Goal: Feedback & Contribution: Submit feedback/report problem

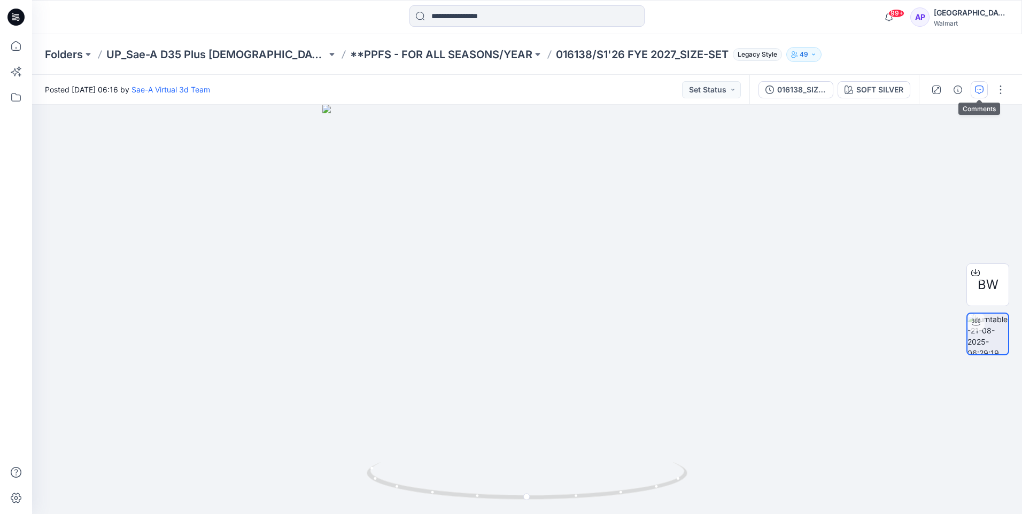
click at [504, 90] on icon "button" at bounding box center [979, 90] width 9 height 9
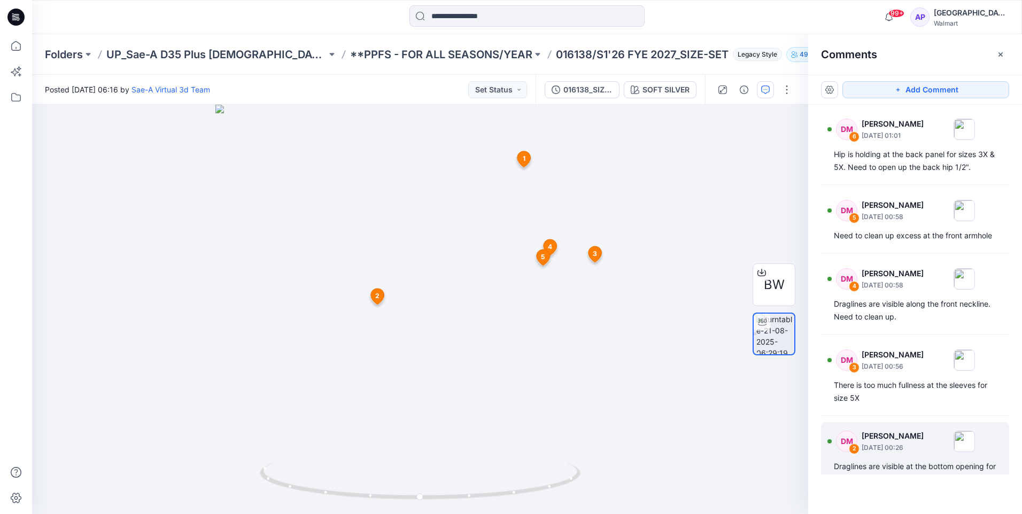
scroll to position [211, 0]
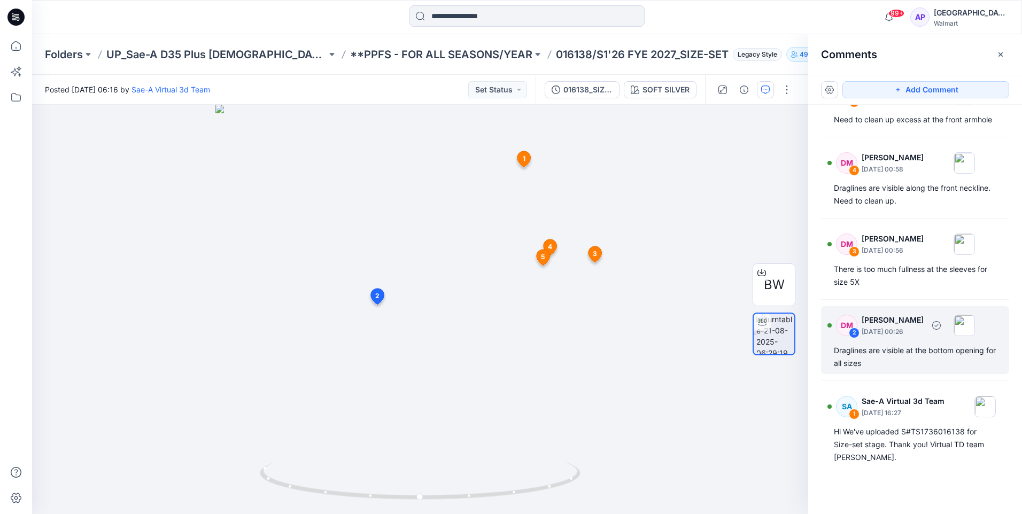
click at [504, 312] on div "Draglines are visible at the bottom opening for all sizes" at bounding box center [915, 357] width 162 height 26
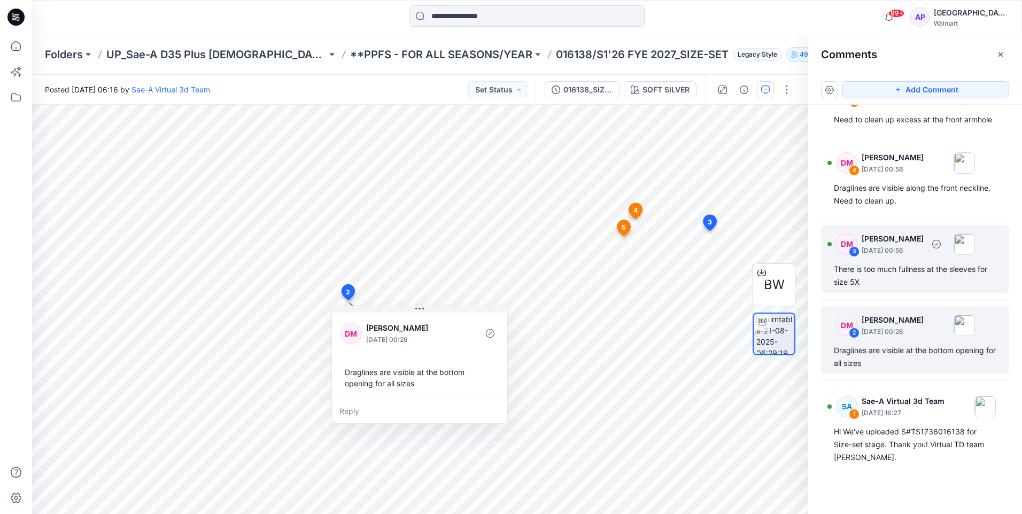
click at [504, 279] on div "There is too much fullness at the sleeves for size 5X" at bounding box center [915, 276] width 162 height 26
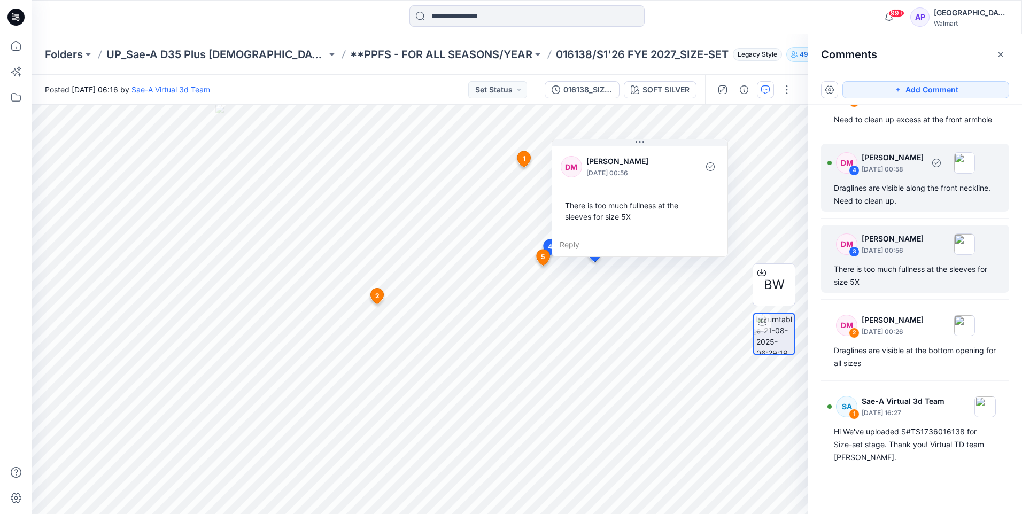
click at [504, 192] on div "Draglines are visible along the front neckline. Need to clean up." at bounding box center [915, 195] width 162 height 26
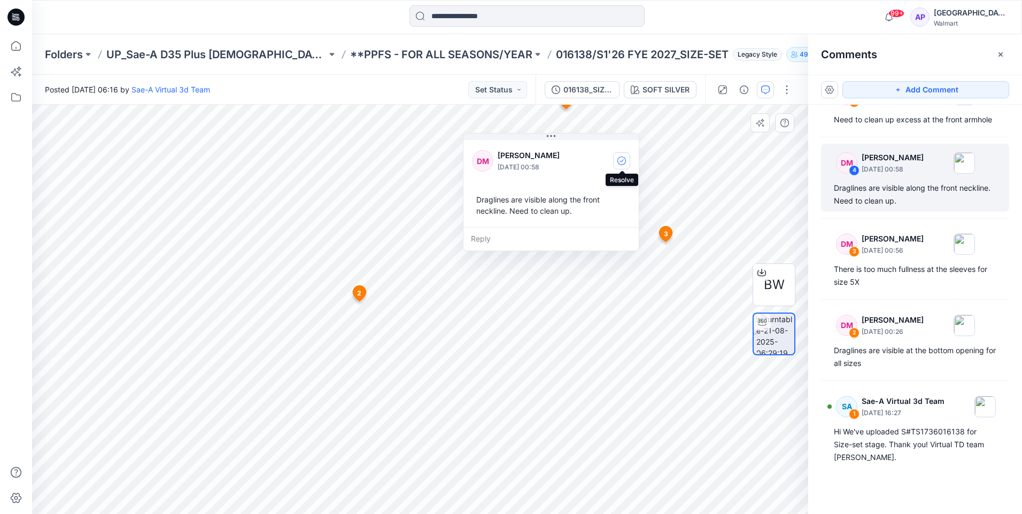
click at [504, 162] on icon "button" at bounding box center [621, 161] width 9 height 9
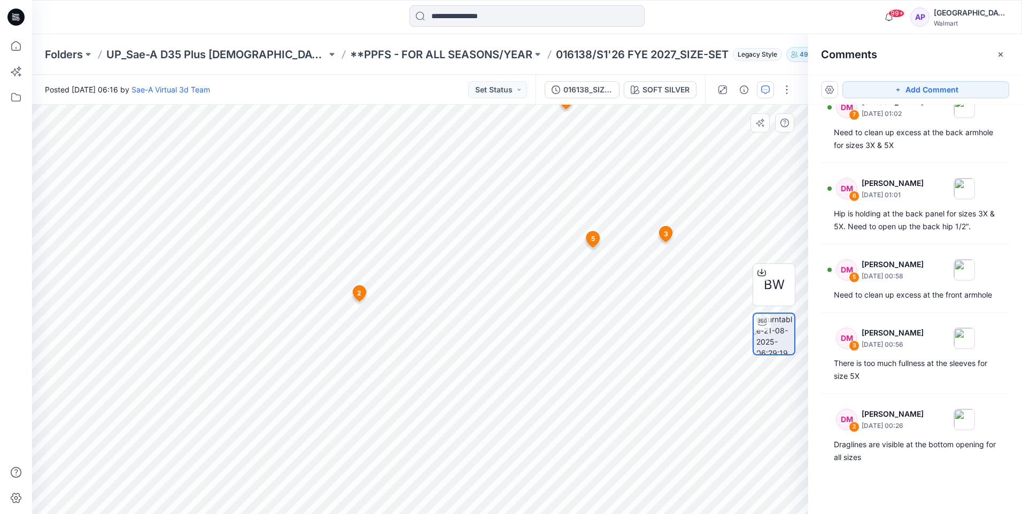
scroll to position [0, 0]
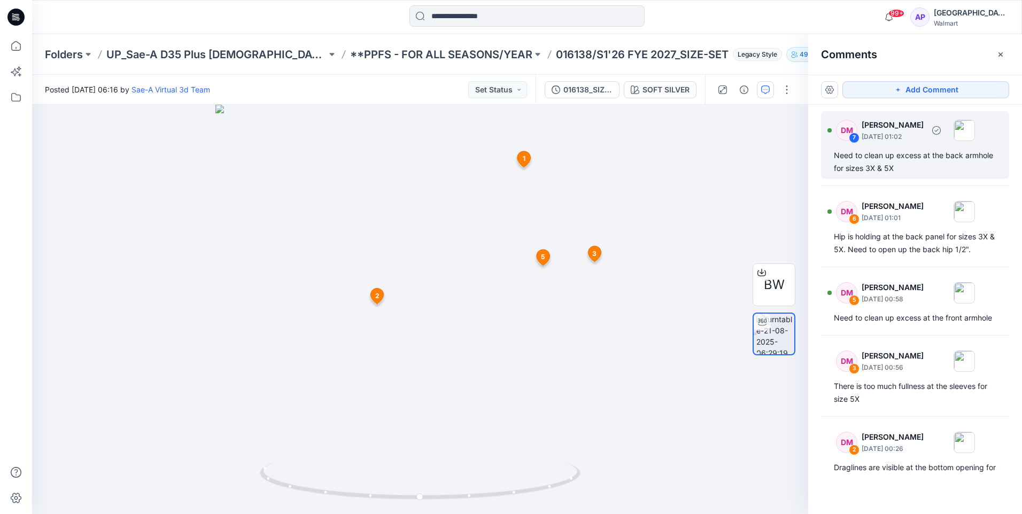
click at [504, 165] on div "Need to clean up excess at the back armhole for sizes 3X & 5X" at bounding box center [915, 162] width 162 height 26
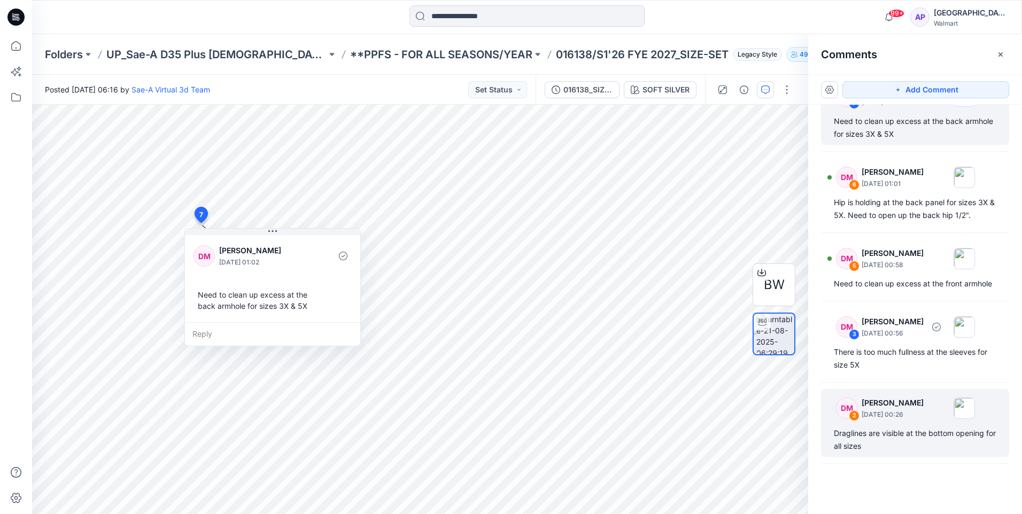
scroll to position [107, 0]
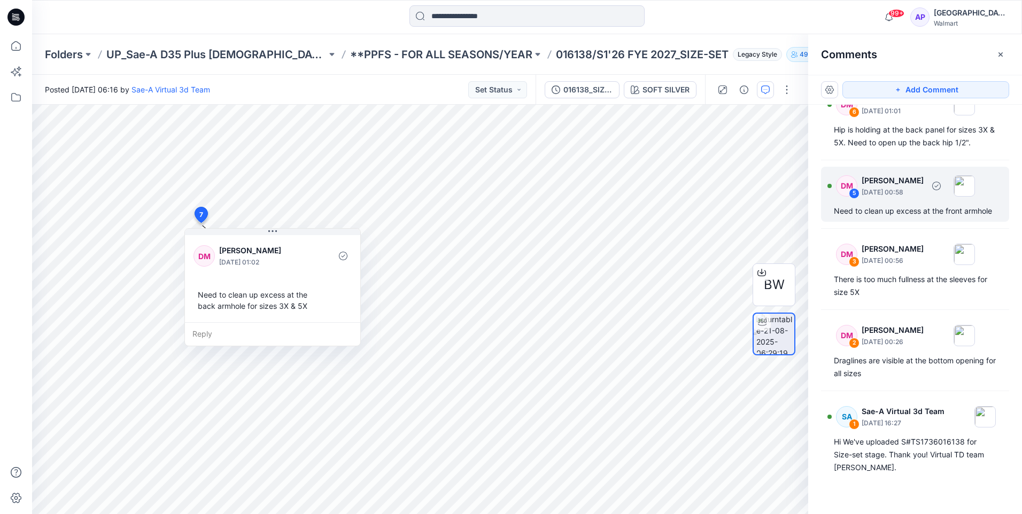
click at [504, 205] on div "Need to clean up excess at the front armhole" at bounding box center [915, 211] width 162 height 13
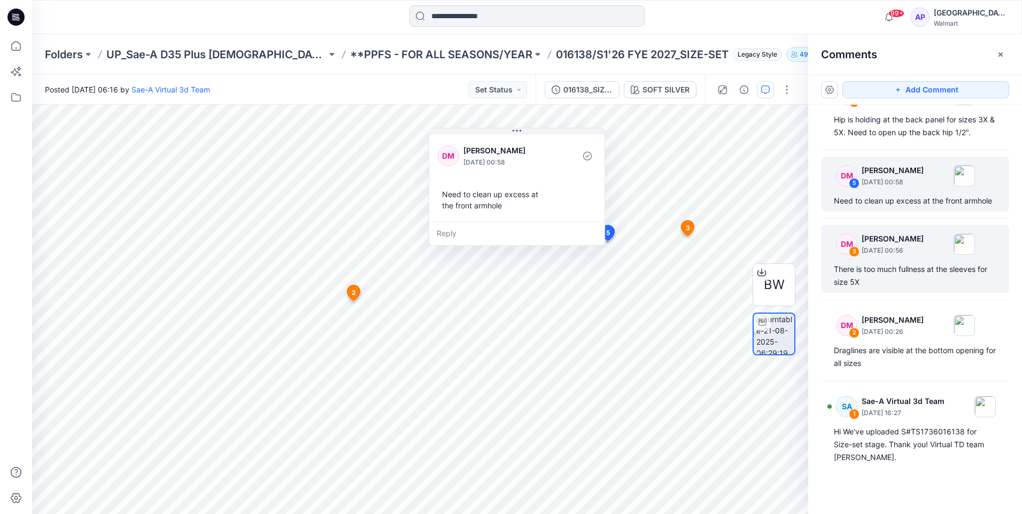
scroll to position [130, 0]
click at [504, 285] on div "There is too much fullness at the sleeves for size 5X" at bounding box center [915, 276] width 162 height 26
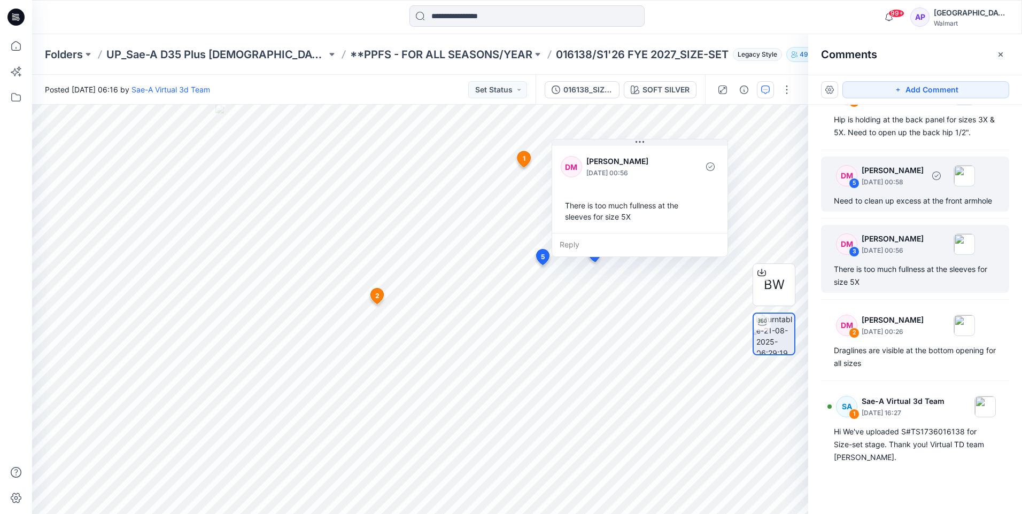
click at [504, 195] on div "Need to clean up excess at the front armhole" at bounding box center [915, 201] width 162 height 13
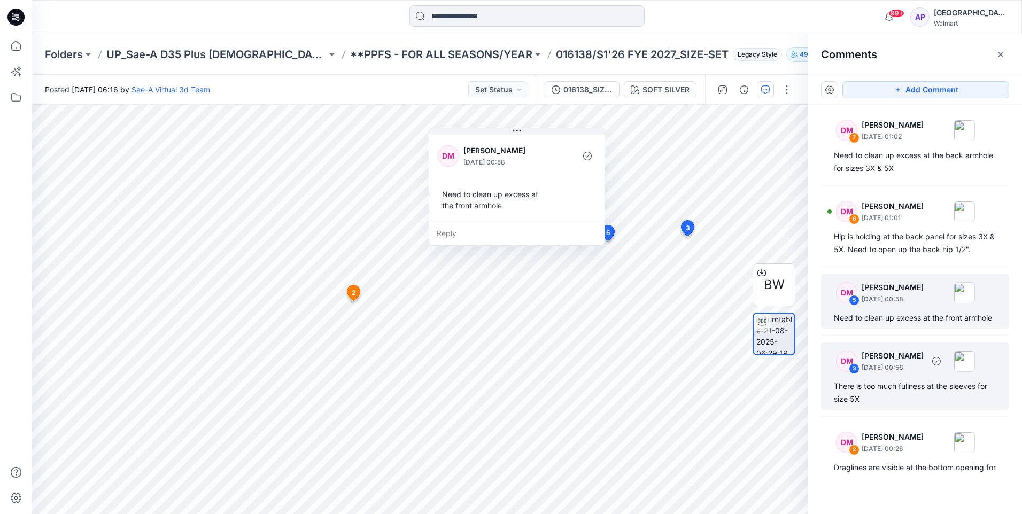
scroll to position [53, 0]
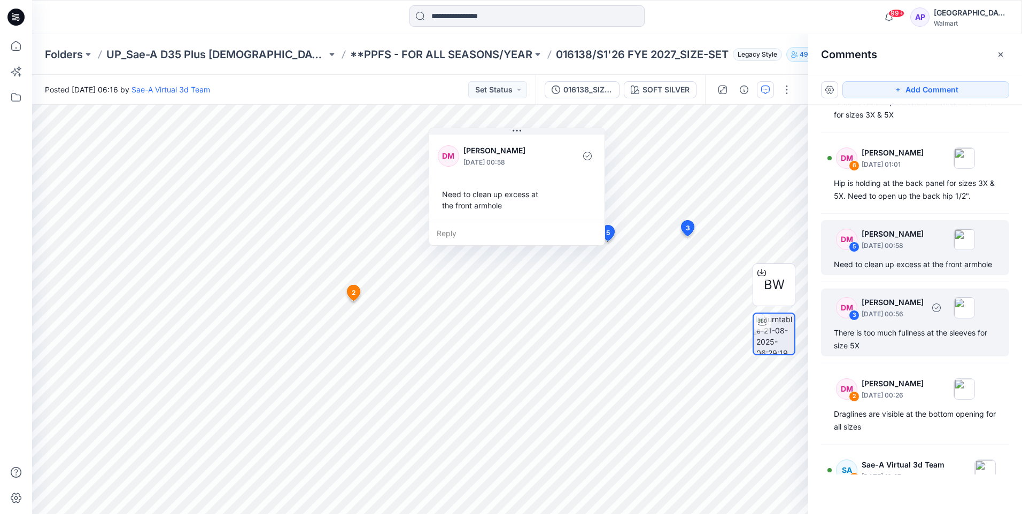
click at [504, 312] on div "There is too much fullness at the sleeves for size 5X" at bounding box center [915, 340] width 162 height 26
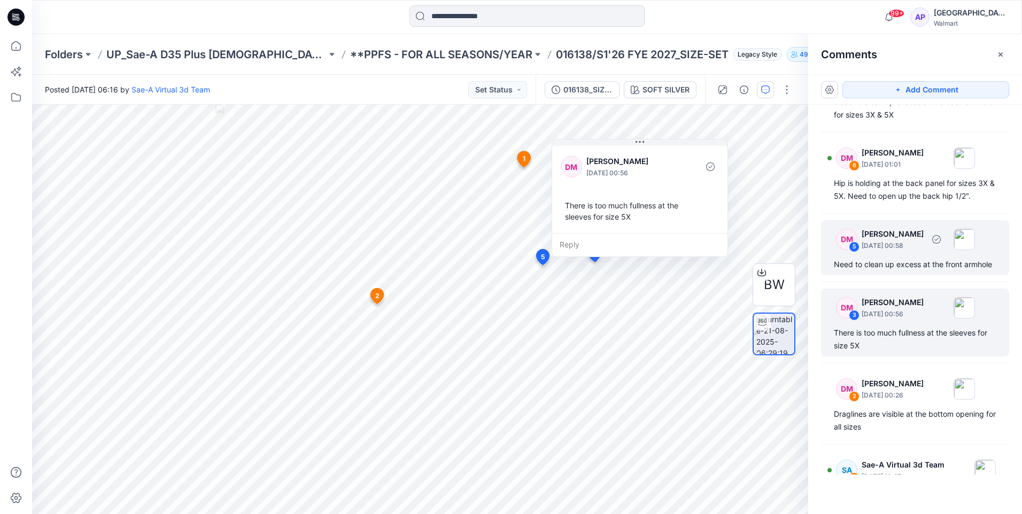
click at [504, 271] on div "Need to clean up excess at the front armhole" at bounding box center [915, 264] width 162 height 13
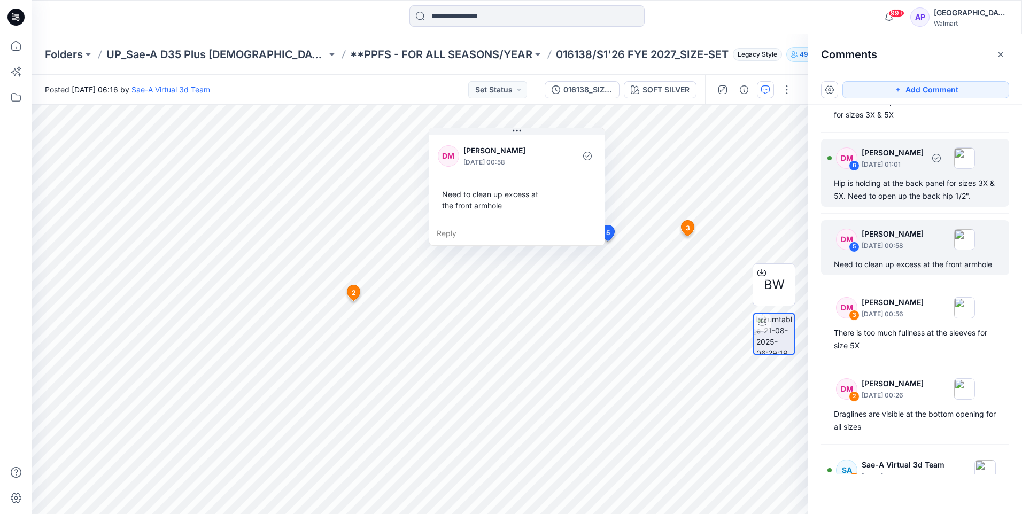
click at [504, 200] on div "Hip is holding at the back panel for sizes 3X & 5X. Need to open up the back hi…" at bounding box center [915, 190] width 162 height 26
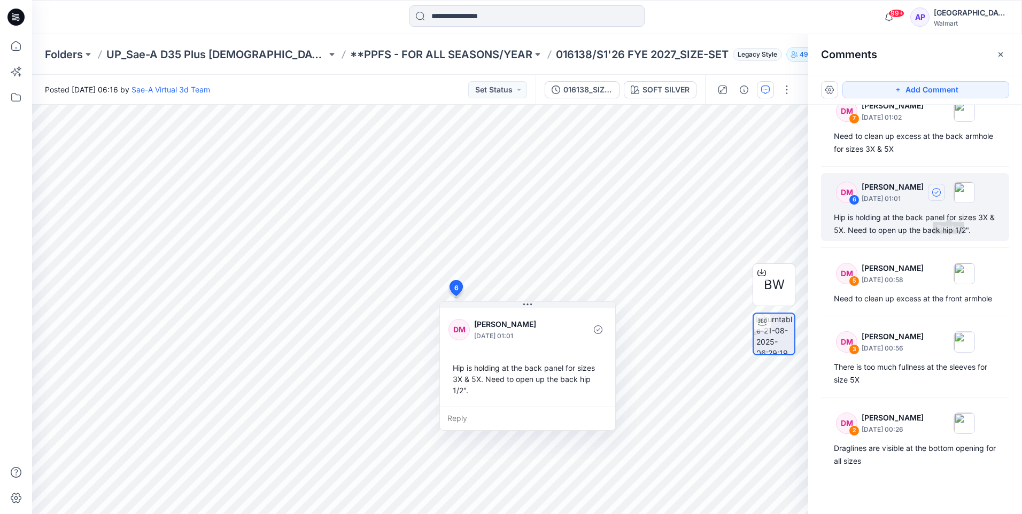
scroll to position [0, 0]
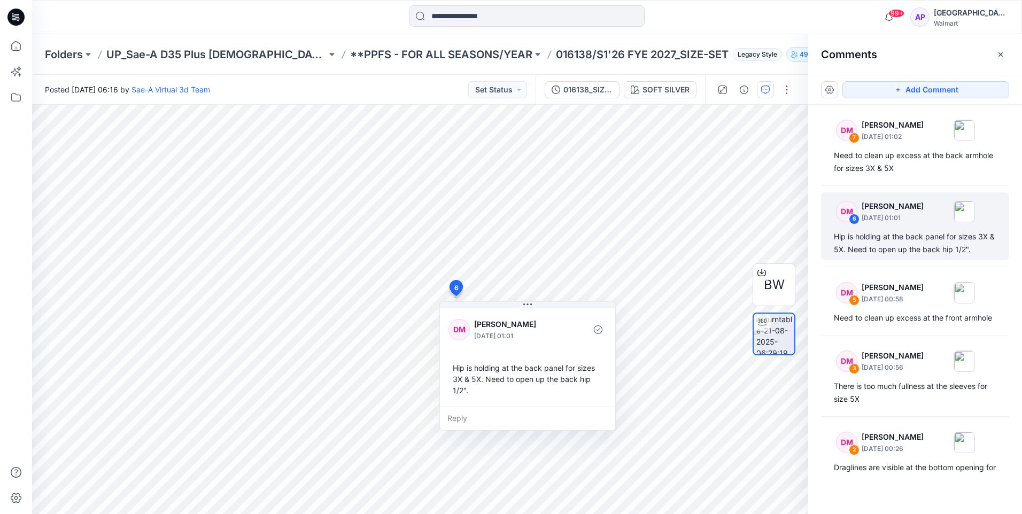
click at [504, 180] on div "DM 7 [PERSON_NAME] [DATE] 01:02 Need to clean up excess at the back armhole for…" at bounding box center [915, 290] width 214 height 370
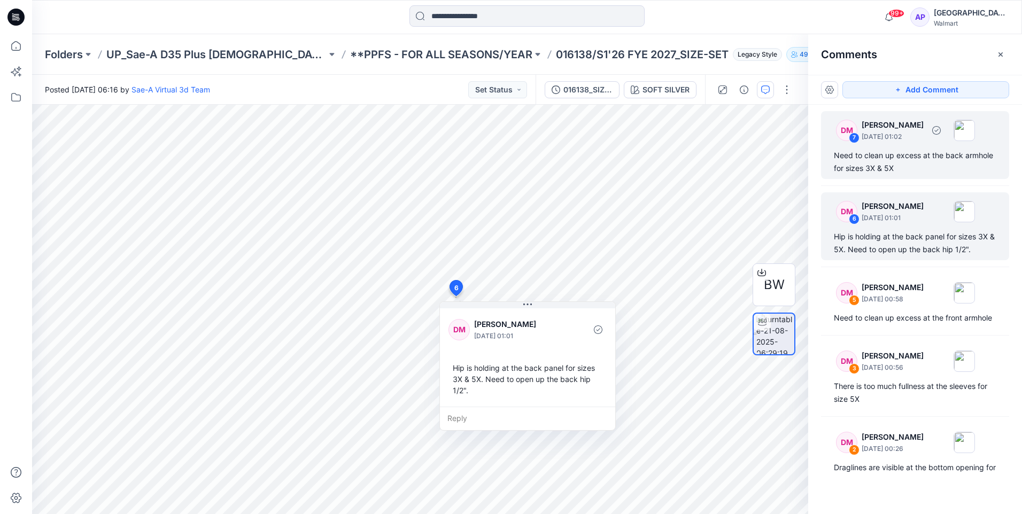
click at [504, 170] on div "Need to clean up excess at the back armhole for sizes 3X & 5X" at bounding box center [915, 162] width 162 height 26
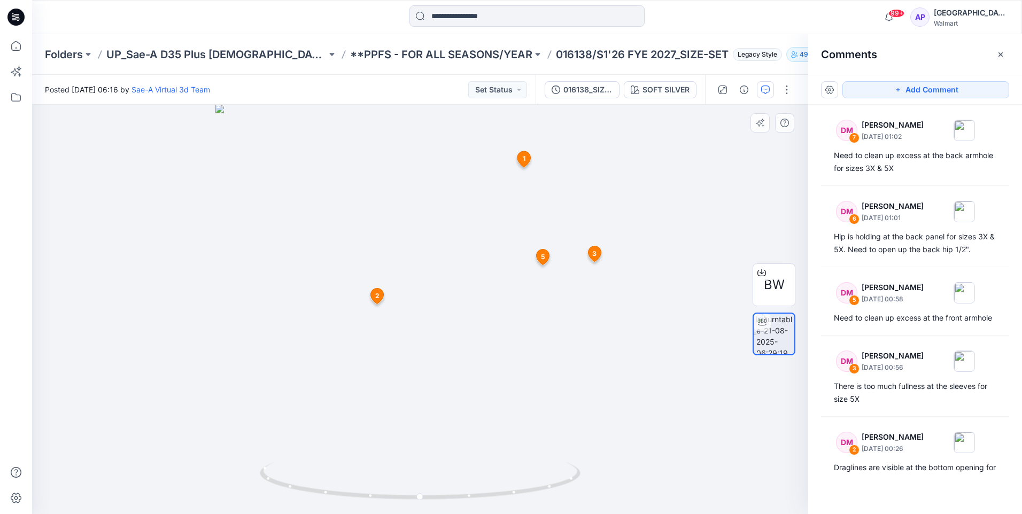
drag, startPoint x: 629, startPoint y: 416, endPoint x: 534, endPoint y: 400, distance: 95.4
click at [504, 312] on div at bounding box center [420, 309] width 776 height 409
drag, startPoint x: 469, startPoint y: 493, endPoint x: 631, endPoint y: 443, distance: 169.4
click at [504, 312] on div at bounding box center [420, 309] width 776 height 409
